Goal: Task Accomplishment & Management: Manage account settings

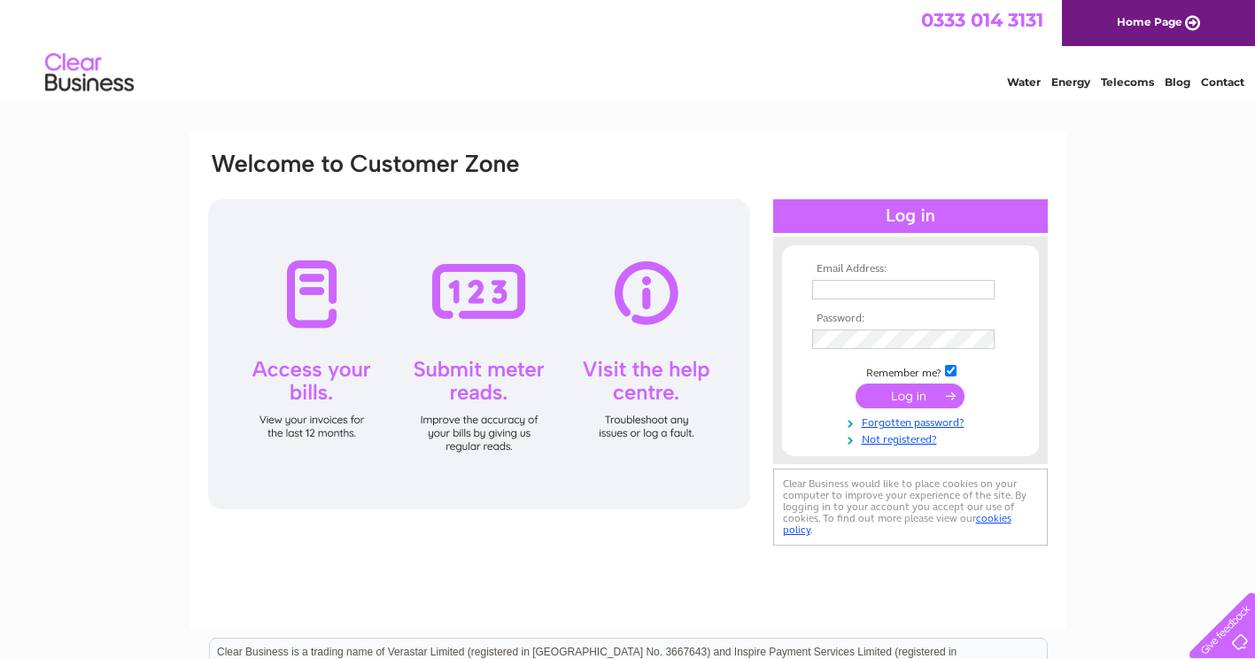
type input "treasurerebc1@outlook.com"
click at [878, 397] on input "submit" at bounding box center [910, 396] width 109 height 25
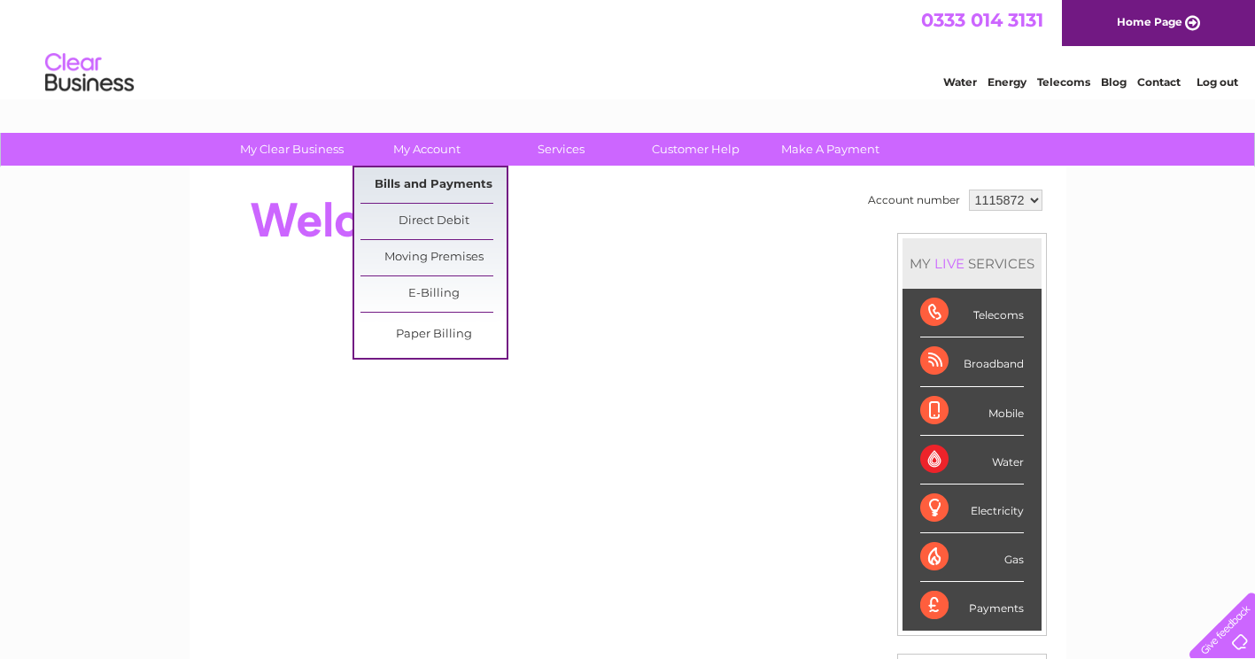
click at [414, 173] on link "Bills and Payments" at bounding box center [434, 184] width 146 height 35
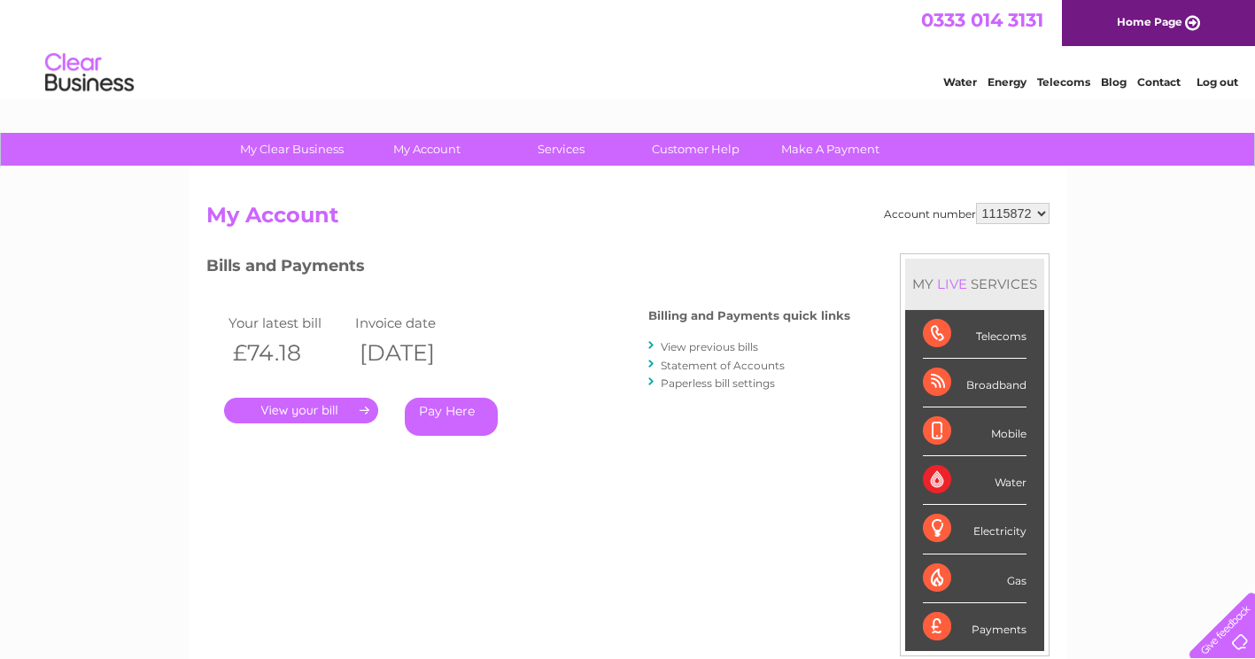
click at [319, 404] on link "." at bounding box center [301, 411] width 154 height 26
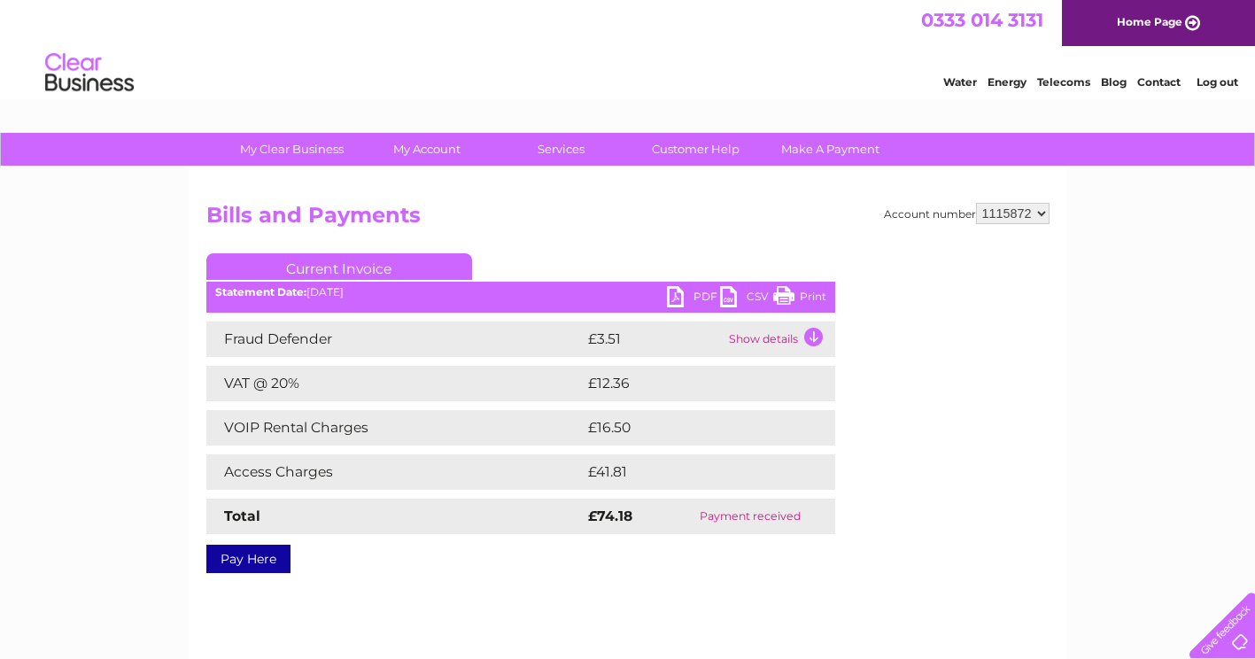
click at [679, 297] on link "PDF" at bounding box center [693, 299] width 53 height 26
